Goal: Task Accomplishment & Management: Manage account settings

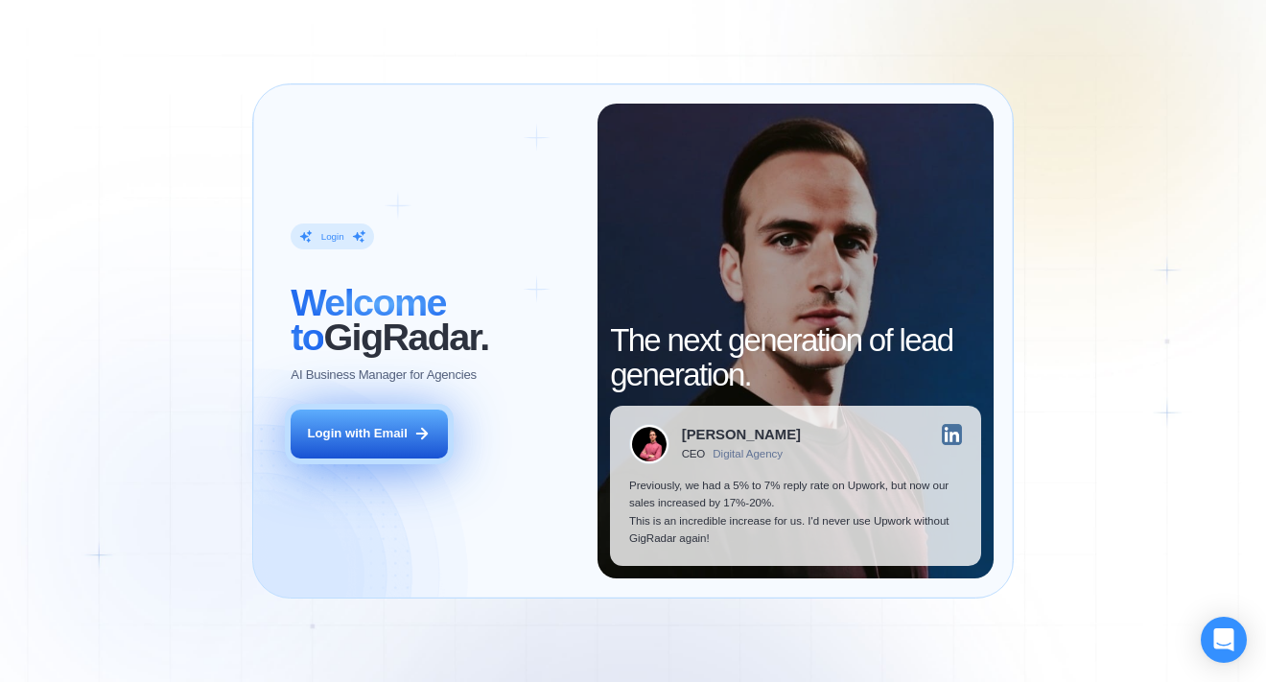
click at [323, 433] on div "Login with Email" at bounding box center [358, 433] width 100 height 17
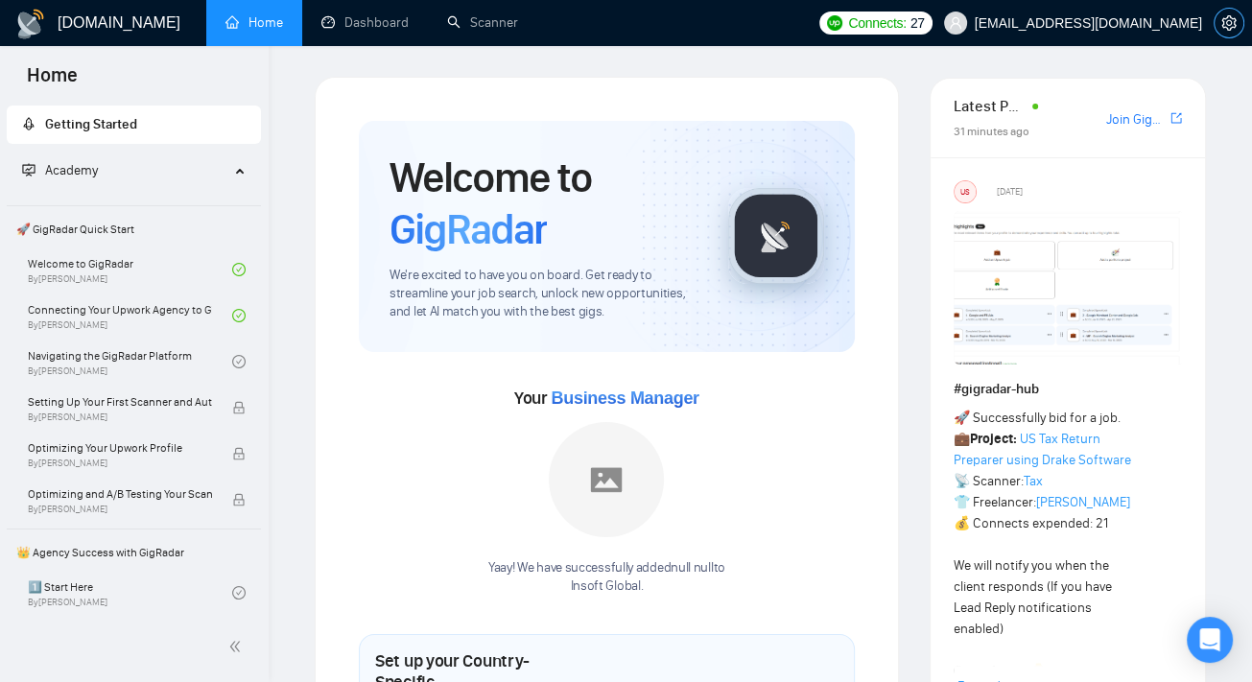
click at [1226, 28] on icon "setting" at bounding box center [1228, 22] width 14 height 15
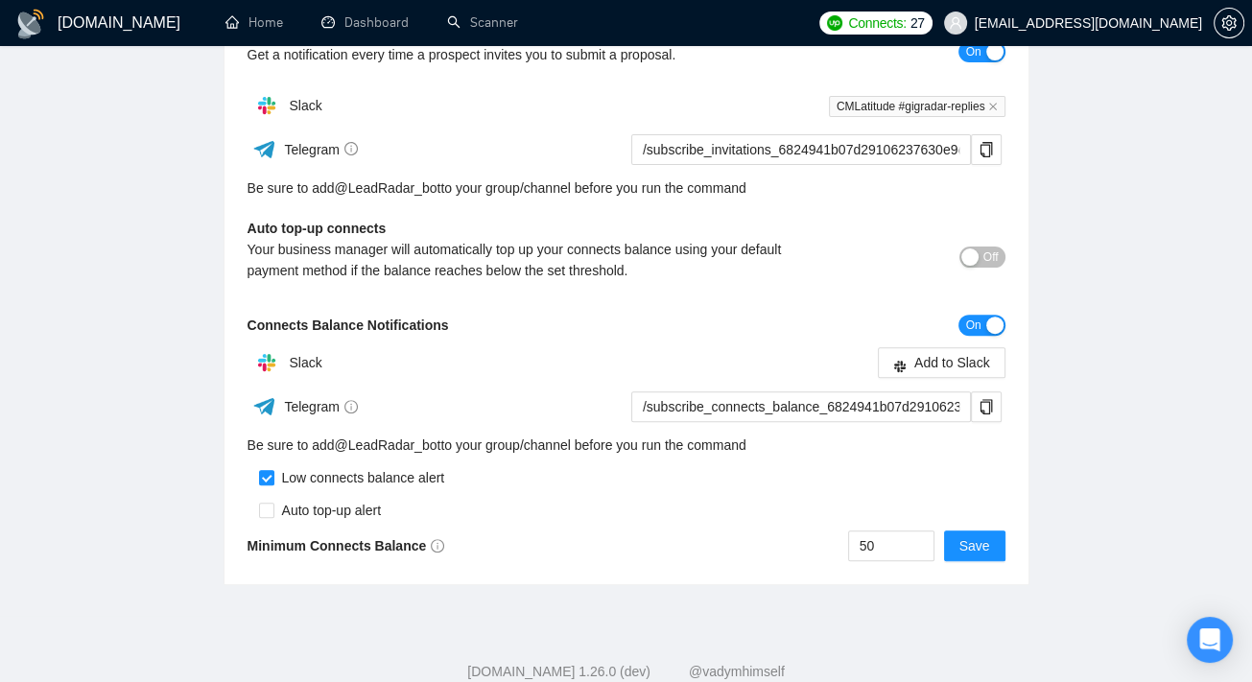
scroll to position [504, 0]
click at [969, 364] on span "Add to Slack" at bounding box center [952, 361] width 76 height 21
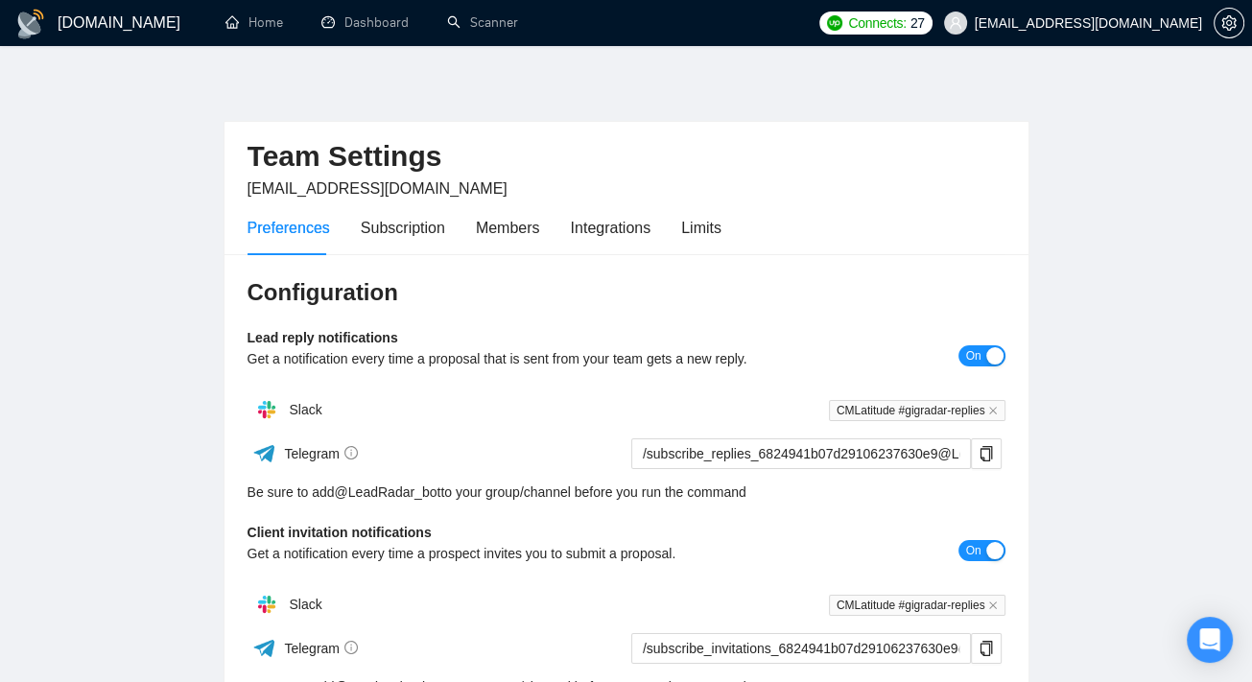
scroll to position [0, 0]
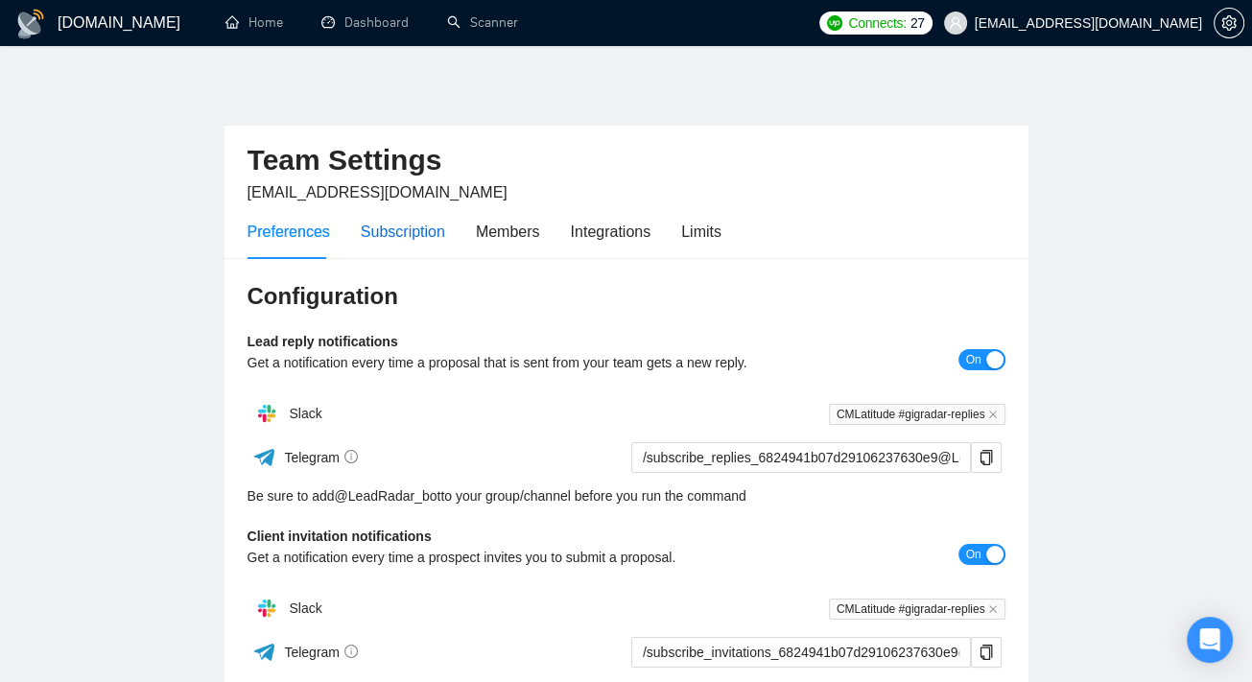
click at [400, 227] on div "Subscription" at bounding box center [403, 232] width 84 height 24
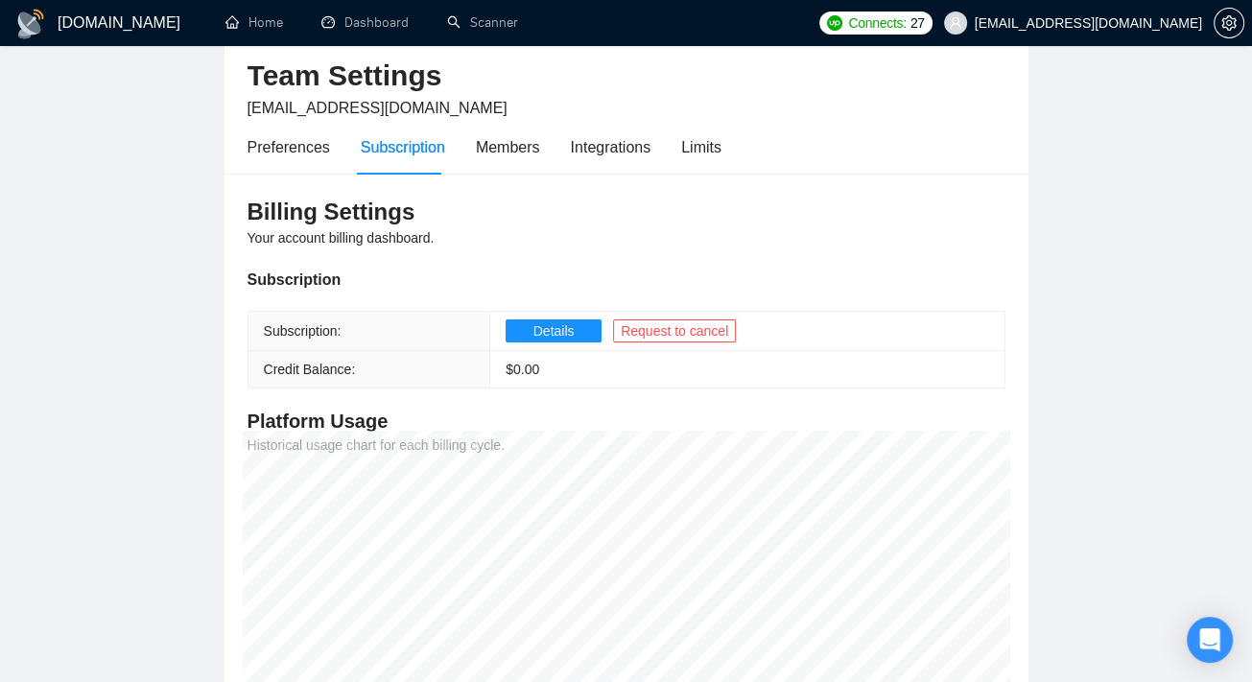
scroll to position [61, 0]
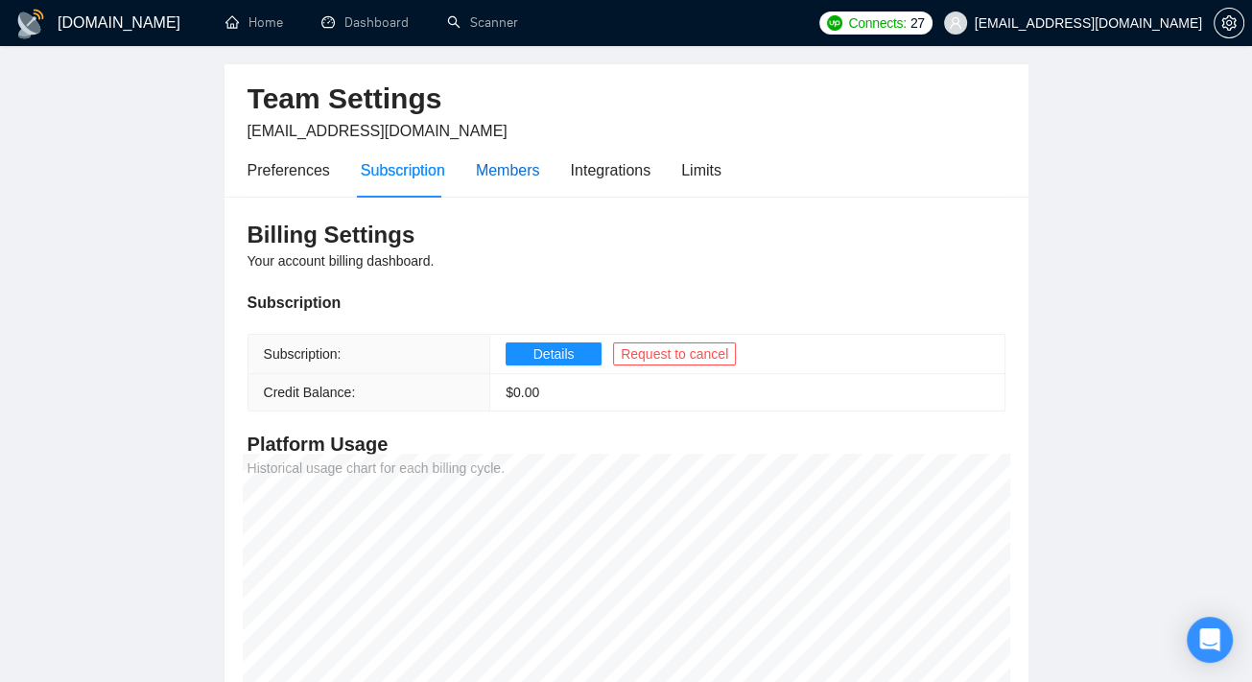
click at [514, 174] on div "Members" at bounding box center [508, 170] width 64 height 24
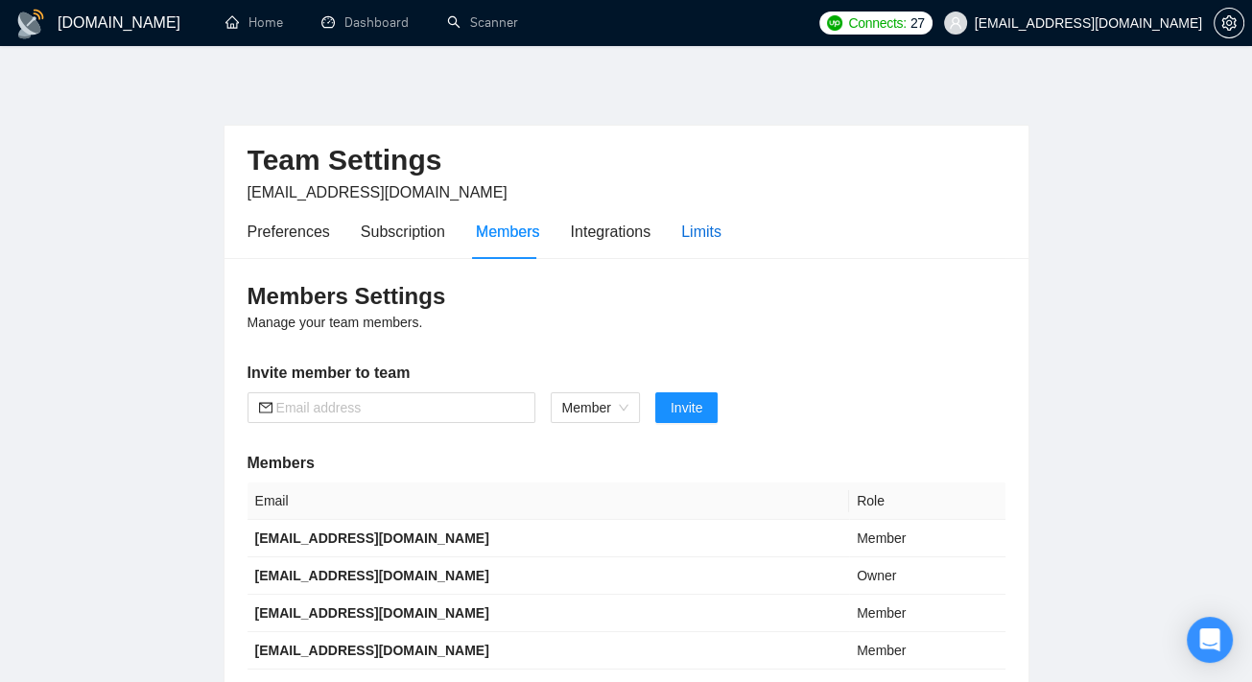
click at [695, 233] on div "Limits" at bounding box center [701, 232] width 40 height 24
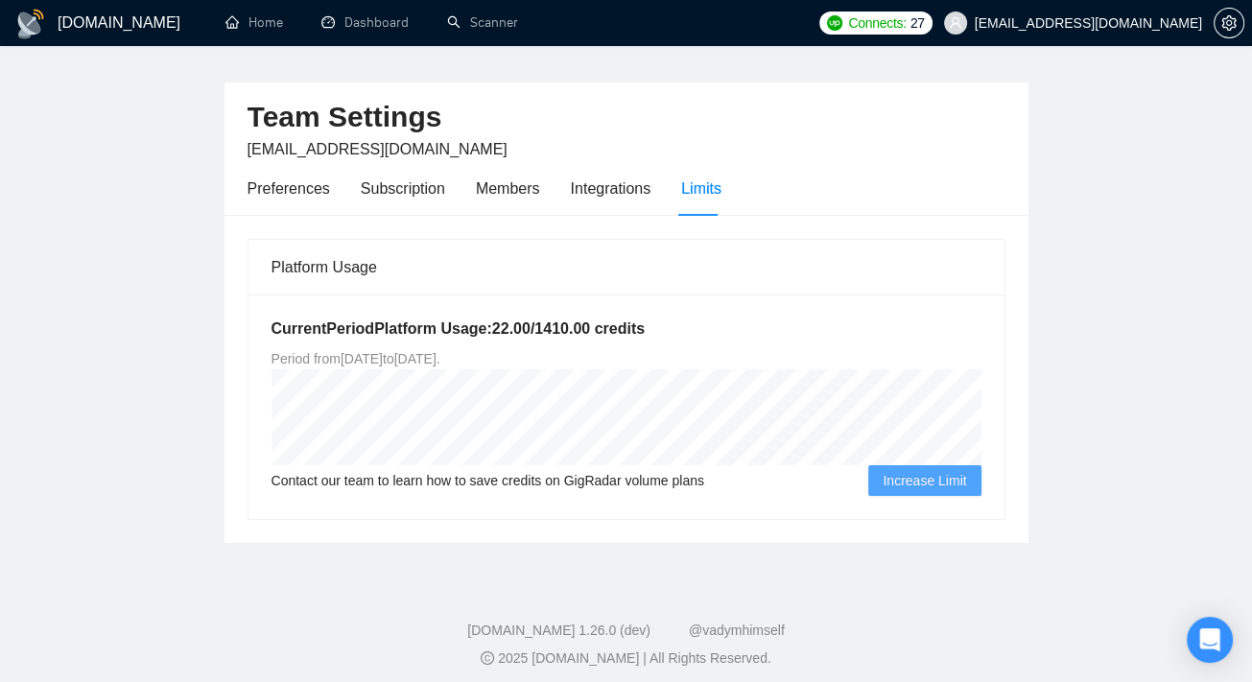
scroll to position [44, 0]
click at [595, 187] on div "Integrations" at bounding box center [611, 188] width 81 height 24
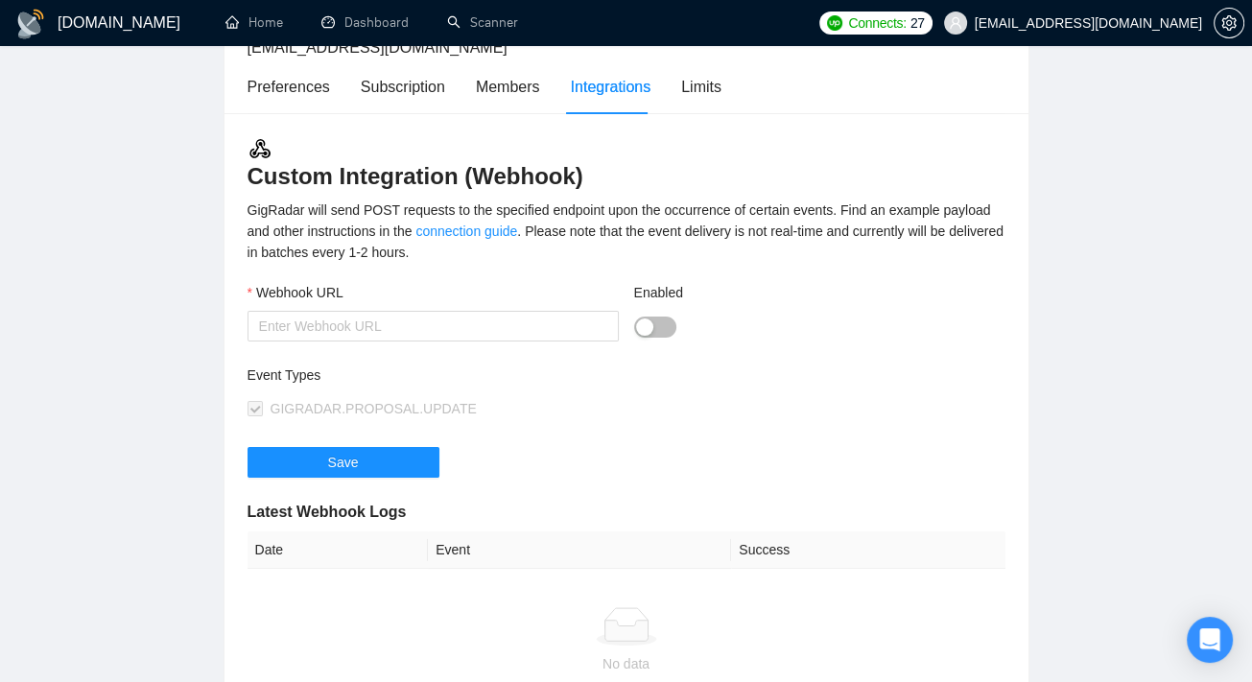
scroll to position [148, 0]
